Goal: Book appointment/travel/reservation

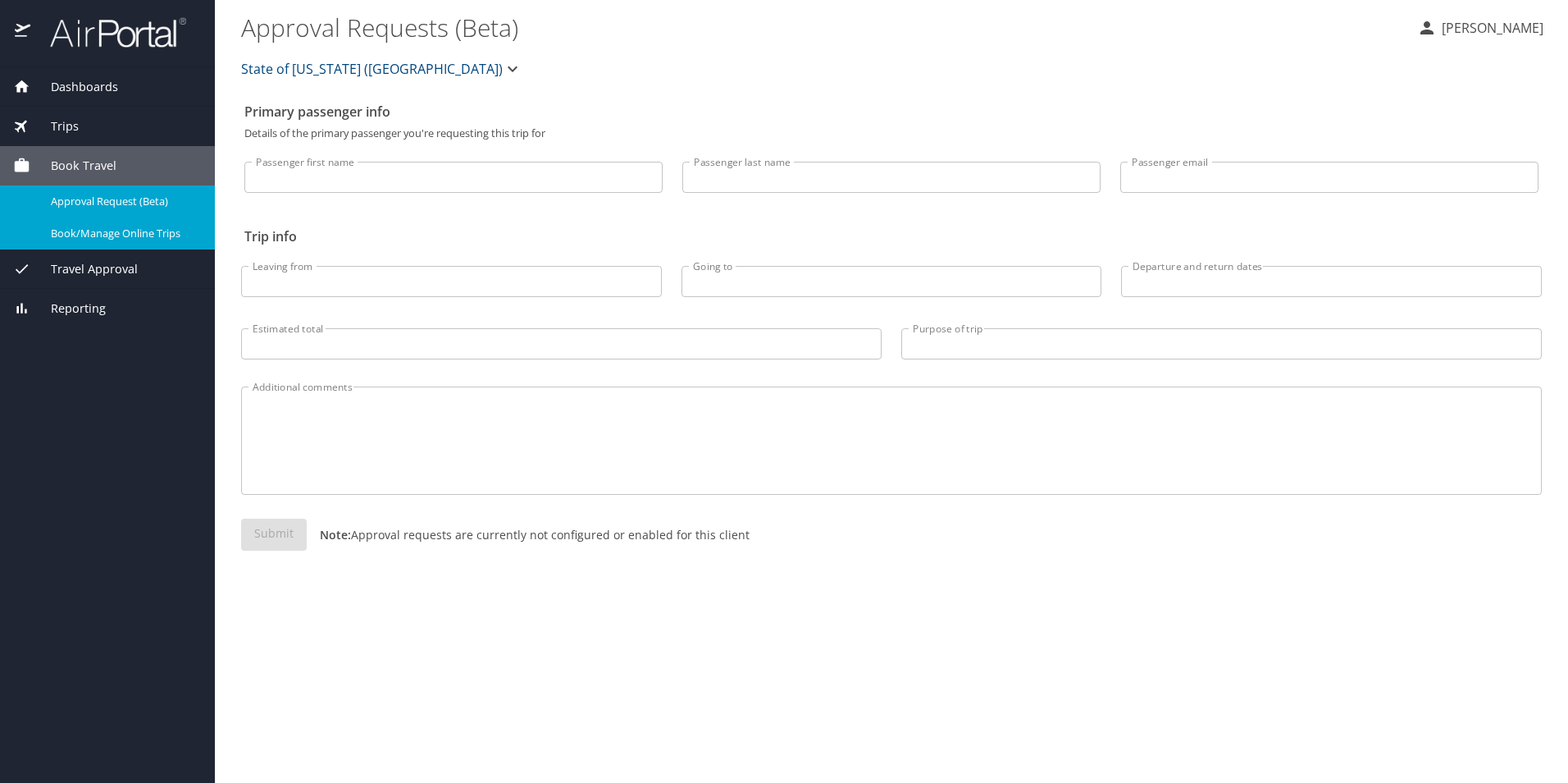
click at [78, 239] on span "Book/Manage Online Trips" at bounding box center [123, 233] width 144 height 16
